Goal: Task Accomplishment & Management: Manage account settings

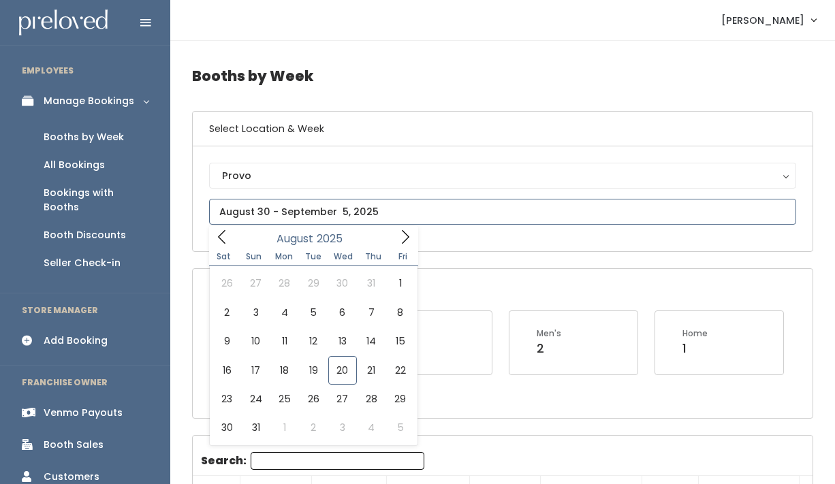
click at [248, 215] on input "text" at bounding box center [502, 212] width 587 height 26
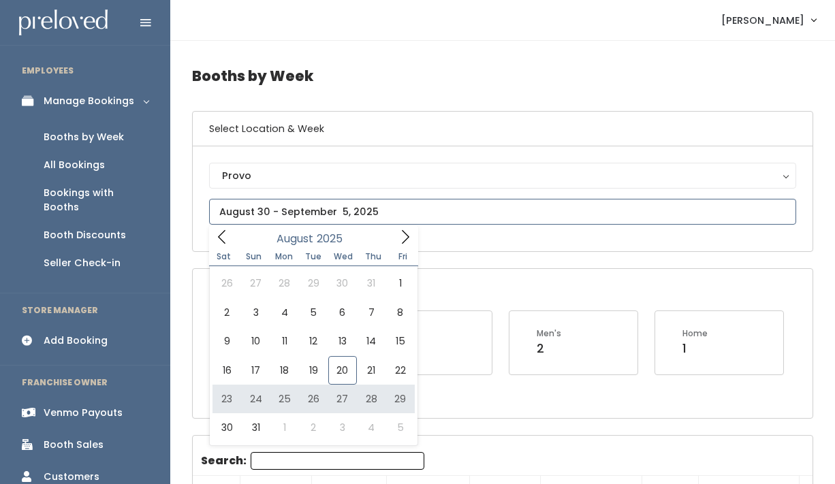
type input "[DATE] to [DATE]"
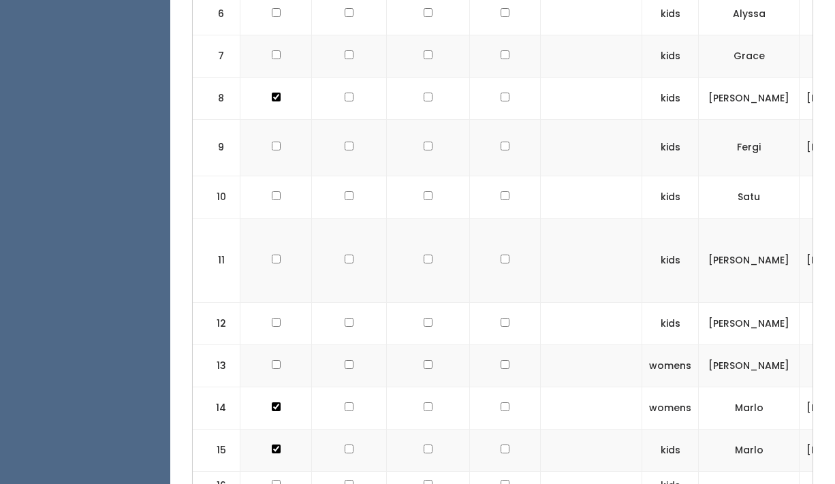
scroll to position [726, 0]
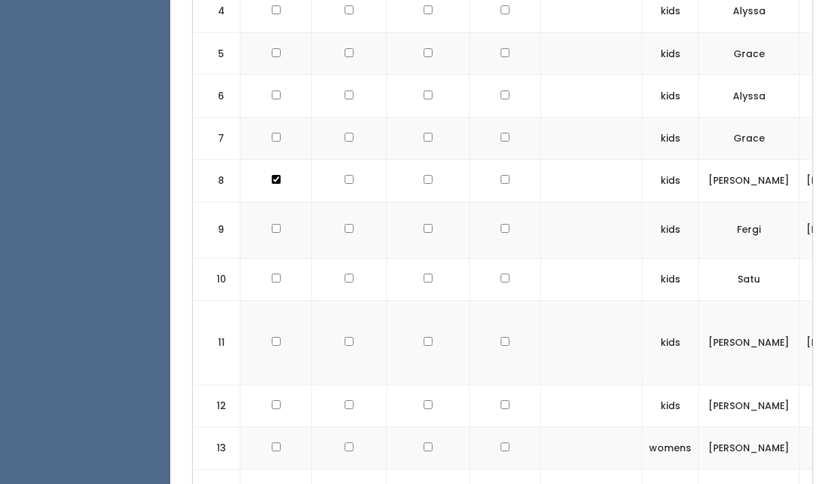
checkbox input "true"
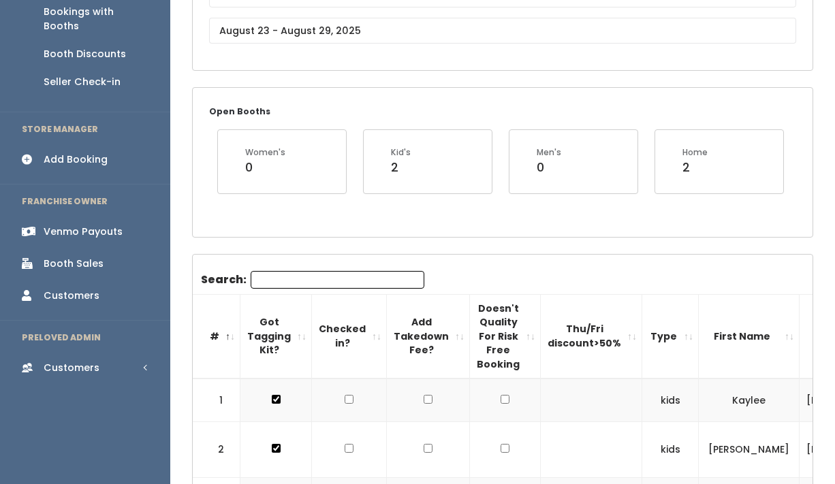
scroll to position [0, 0]
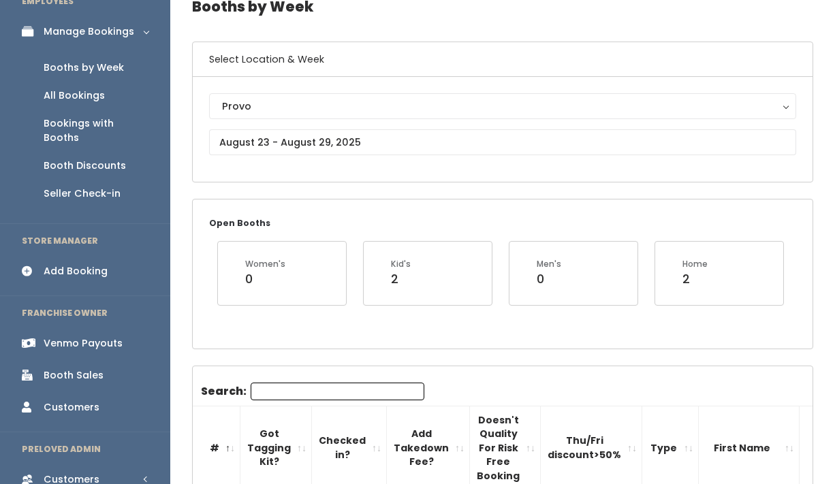
scroll to position [73, 0]
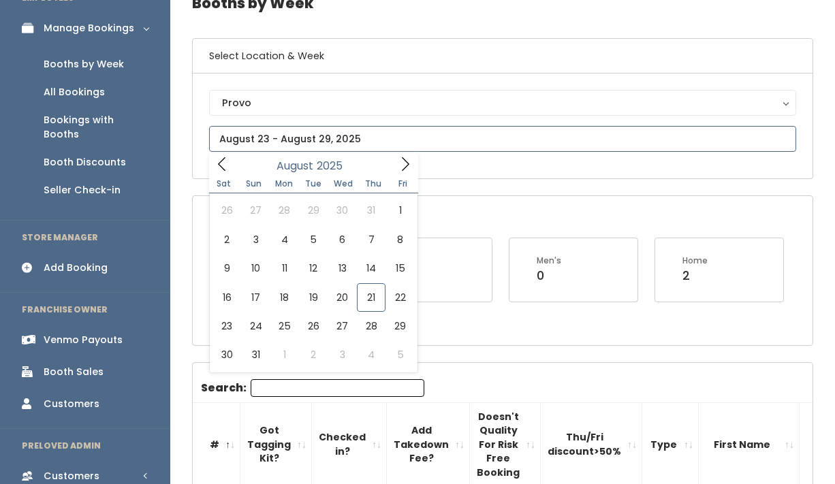
click at [302, 136] on input "text" at bounding box center [502, 139] width 587 height 26
click at [303, 136] on input "text" at bounding box center [502, 139] width 587 height 26
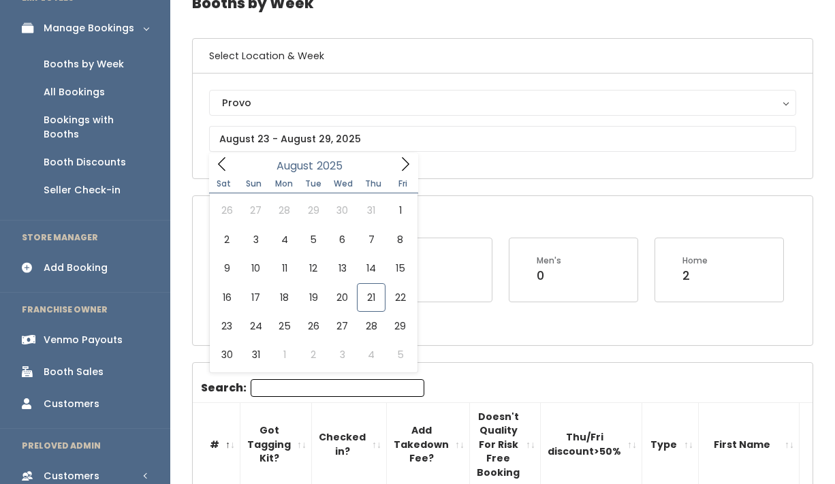
click at [484, 159] on div "Provo Eagle Mountain Edwardsville Holladay Houston Layton Oklahoma City Rexburg…" at bounding box center [502, 126] width 587 height 72
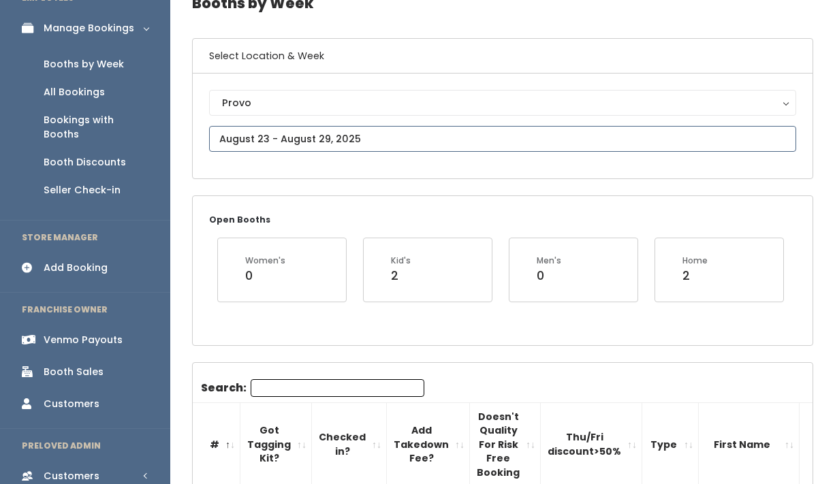
click at [313, 145] on input "text" at bounding box center [502, 139] width 587 height 26
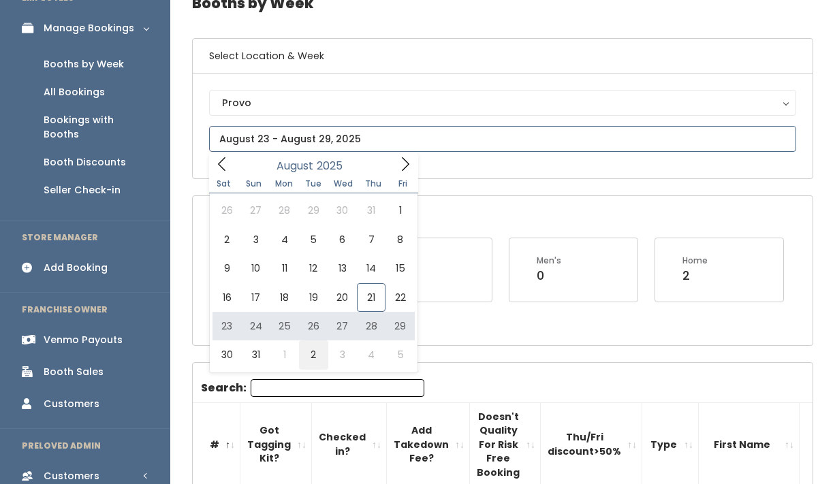
type input "August 30 to September 5"
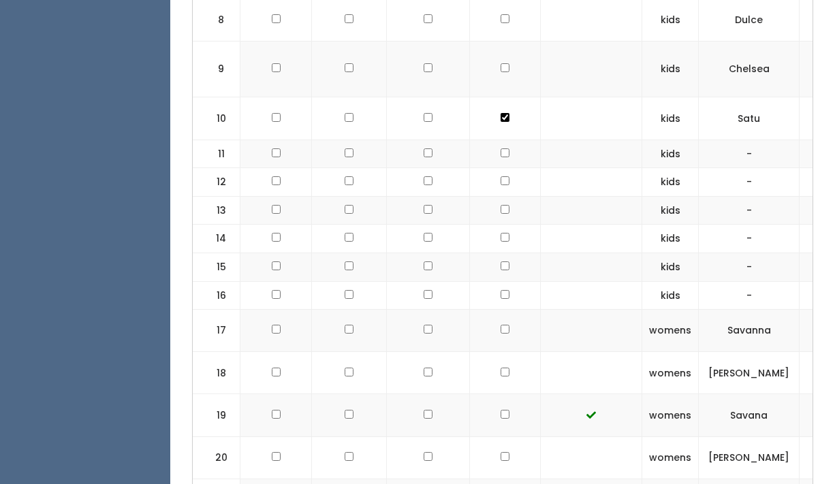
scroll to position [848, 0]
